Goal: Task Accomplishment & Management: Use online tool/utility

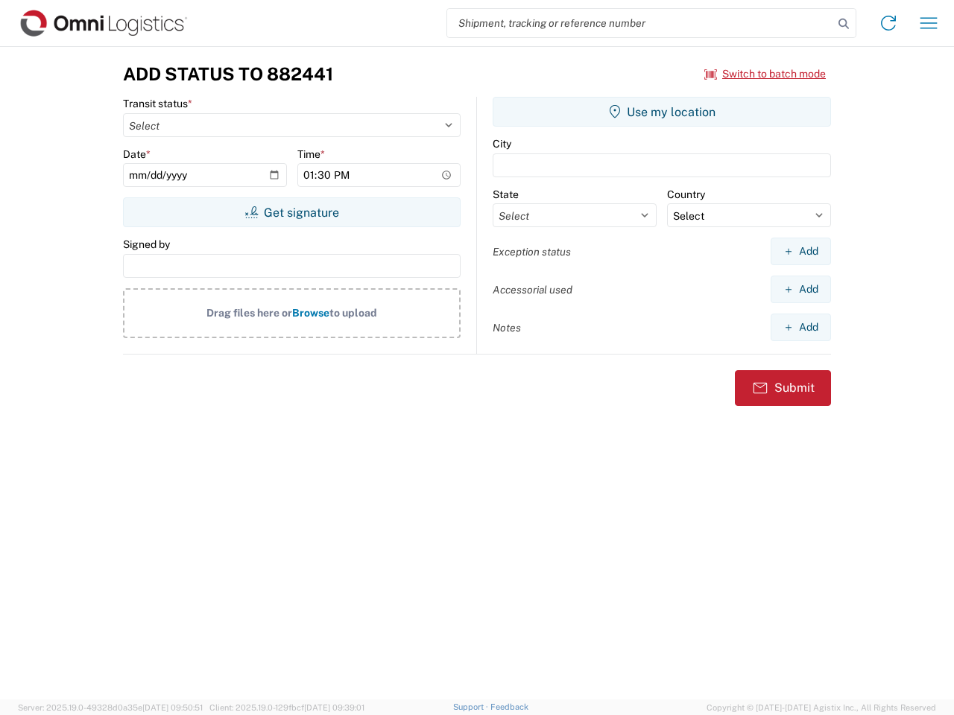
click at [640, 23] on input "search" at bounding box center [640, 23] width 386 height 28
click at [844, 24] on icon at bounding box center [843, 23] width 21 height 21
click at [888, 23] on icon at bounding box center [888, 23] width 24 height 24
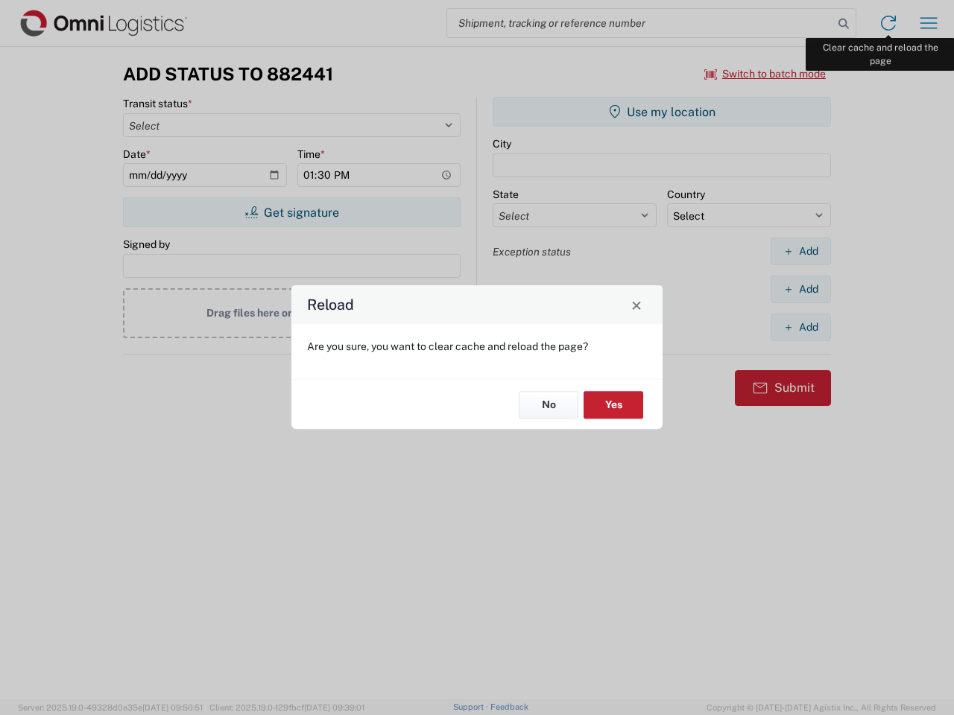
click at [929, 23] on div "Reload Are you sure, you want to clear cache and reload the page? No Yes" at bounding box center [477, 357] width 954 height 715
click at [765, 74] on div "Reload Are you sure, you want to clear cache and reload the page? No Yes" at bounding box center [477, 357] width 954 height 715
click at [291, 212] on div "Reload Are you sure, you want to clear cache and reload the page? No Yes" at bounding box center [477, 357] width 954 height 715
click at [662, 112] on div "Reload Are you sure, you want to clear cache and reload the page? No Yes" at bounding box center [477, 357] width 954 height 715
click at [800, 251] on div "Reload Are you sure, you want to clear cache and reload the page? No Yes" at bounding box center [477, 357] width 954 height 715
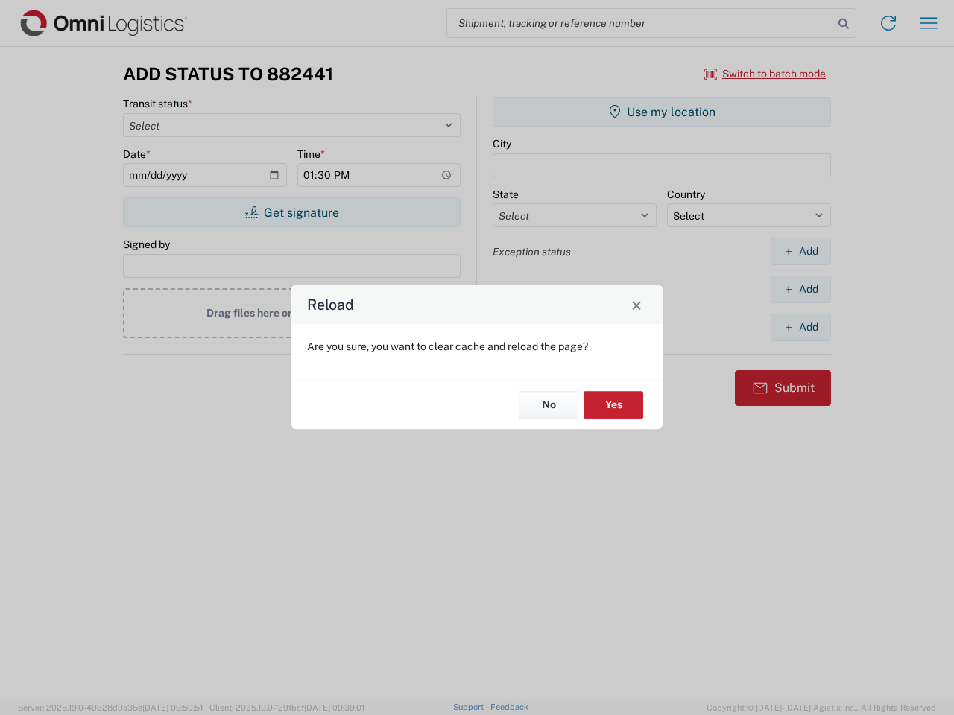
click at [800, 289] on div "Reload Are you sure, you want to clear cache and reload the page? No Yes" at bounding box center [477, 357] width 954 height 715
click at [800, 327] on div "Reload Are you sure, you want to clear cache and reload the page? No Yes" at bounding box center [477, 357] width 954 height 715
